Goal: Navigation & Orientation: Find specific page/section

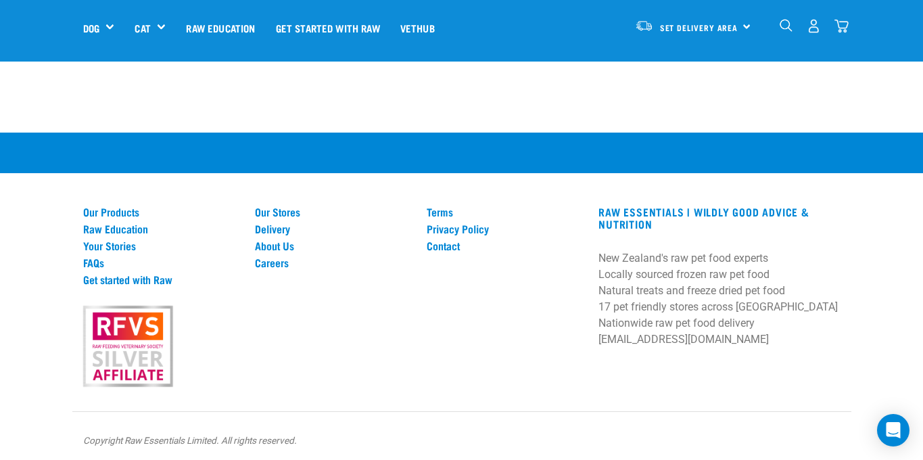
scroll to position [693, 0]
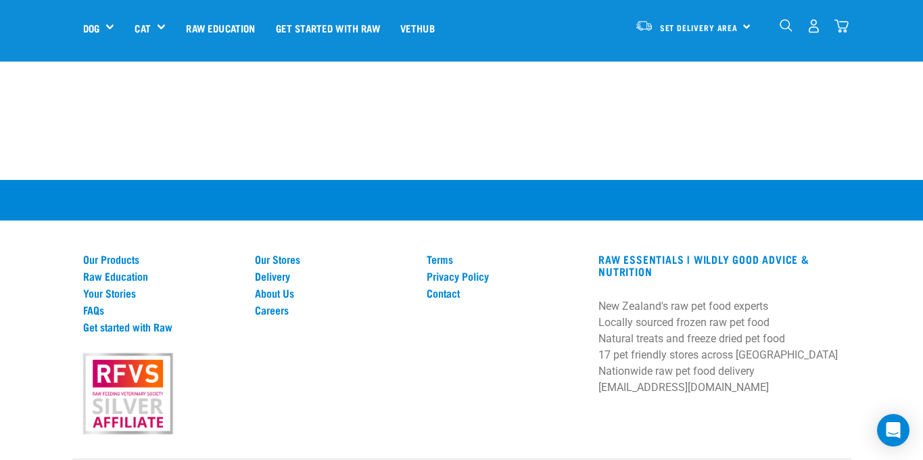
scroll to position [2686, 0]
